Goal: Complete application form: Complete application form

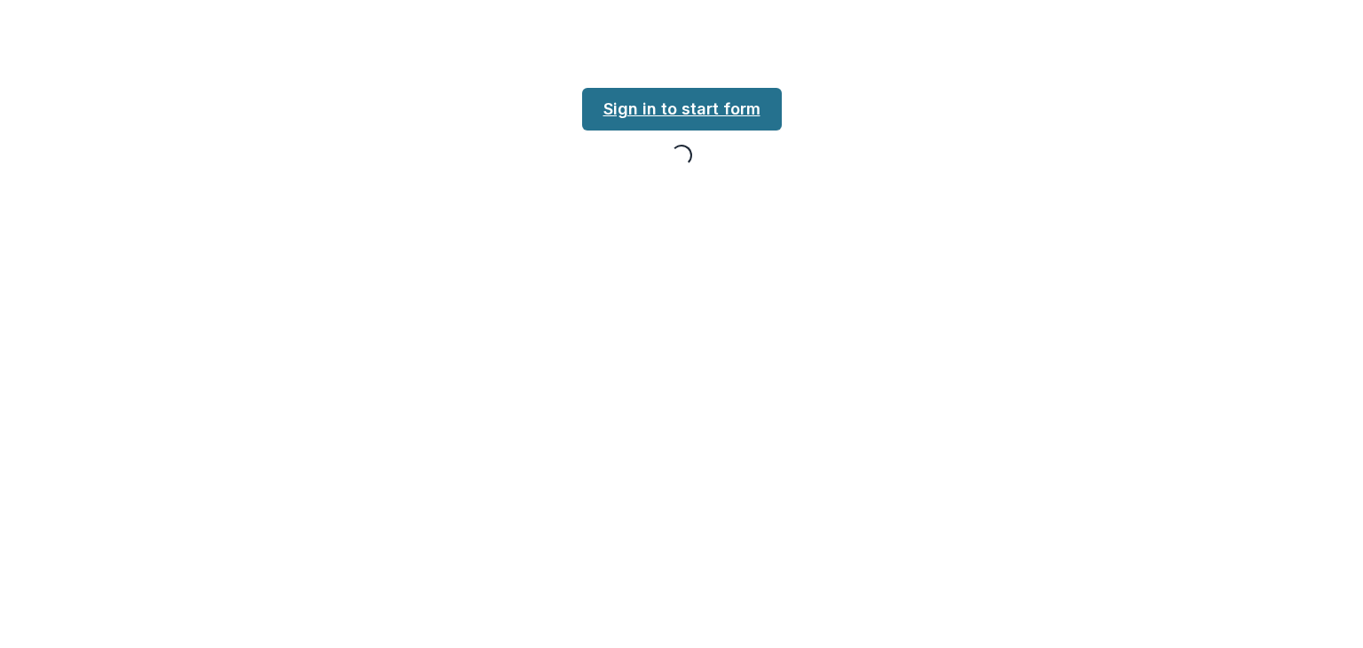
click at [684, 124] on link "Sign in to start form" at bounding box center [682, 109] width 200 height 43
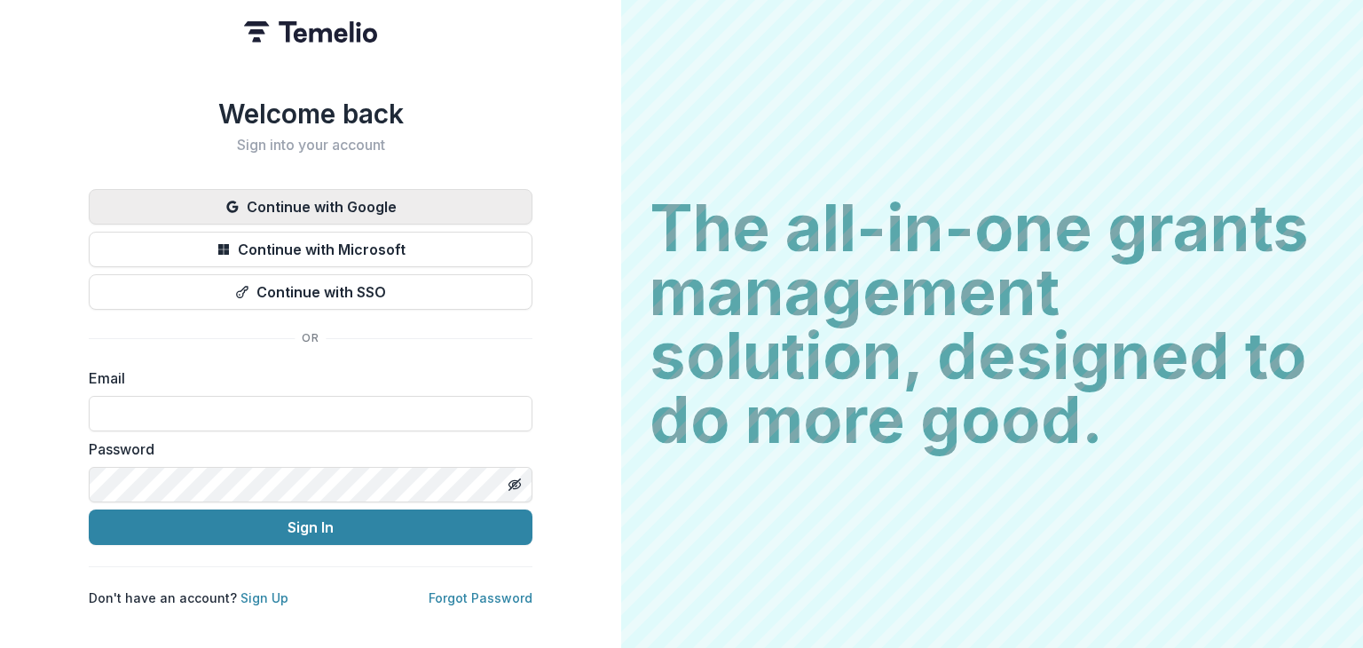
click at [416, 194] on button "Continue with Google" at bounding box center [311, 207] width 444 height 36
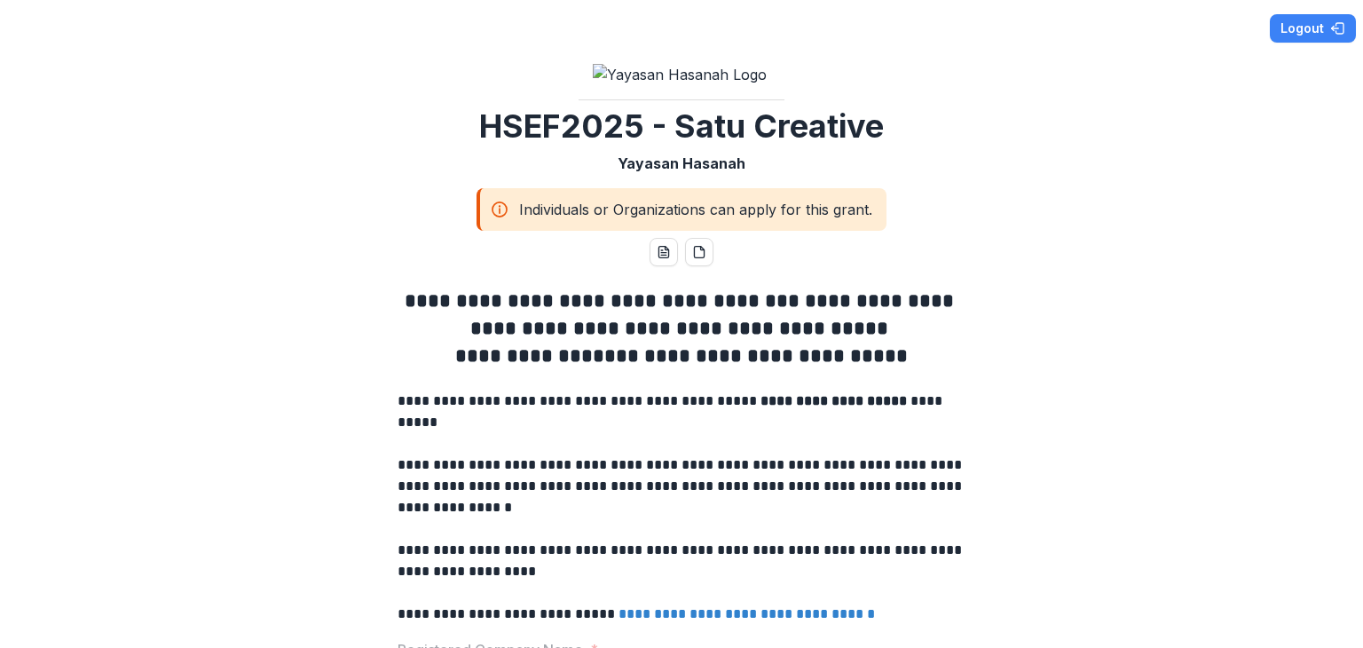
scroll to position [621, 0]
